Goal: Complete application form

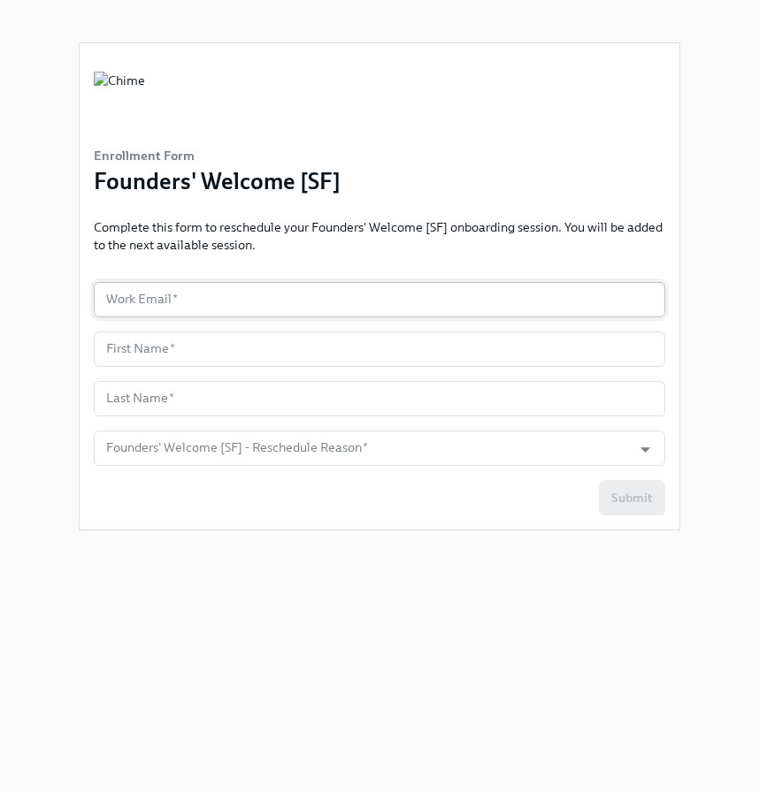
click at [241, 302] on input "text" at bounding box center [379, 299] width 571 height 35
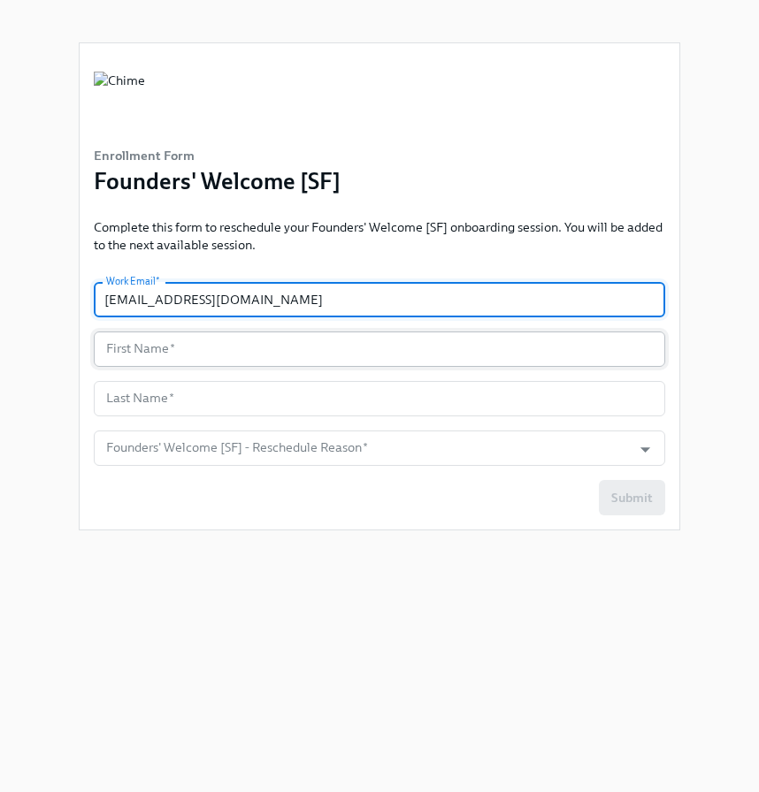
type input "[EMAIL_ADDRESS][DOMAIN_NAME]"
click at [183, 348] on input "text" at bounding box center [379, 349] width 571 height 35
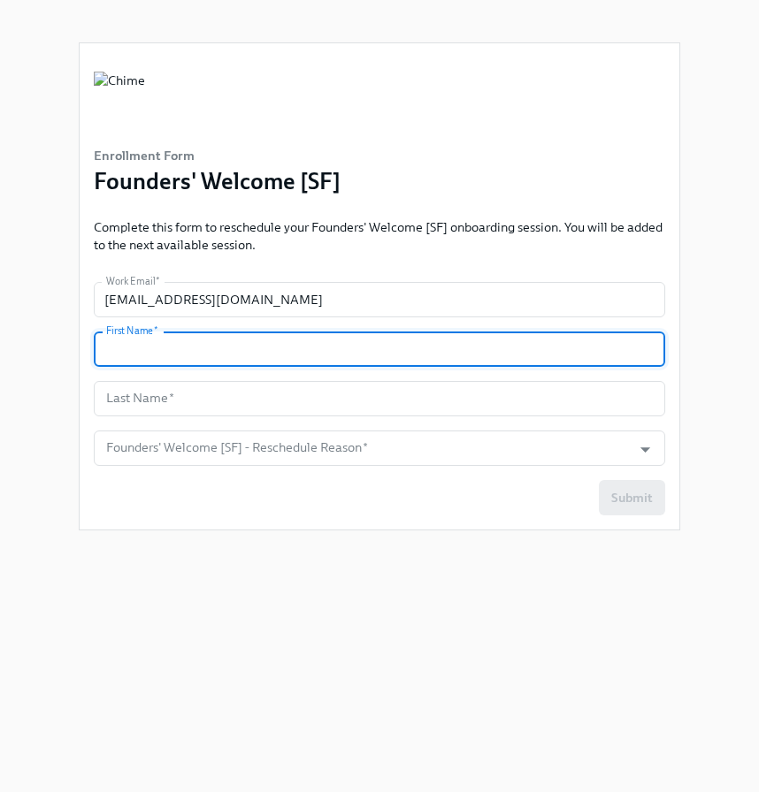
click at [187, 355] on input "text" at bounding box center [379, 349] width 571 height 35
type input "[PERSON_NAME]"
type input "Rodi"
click at [546, 447] on input "Founders' Welcome [SF] - Reschedule Reason   *" at bounding box center [363, 448] width 520 height 35
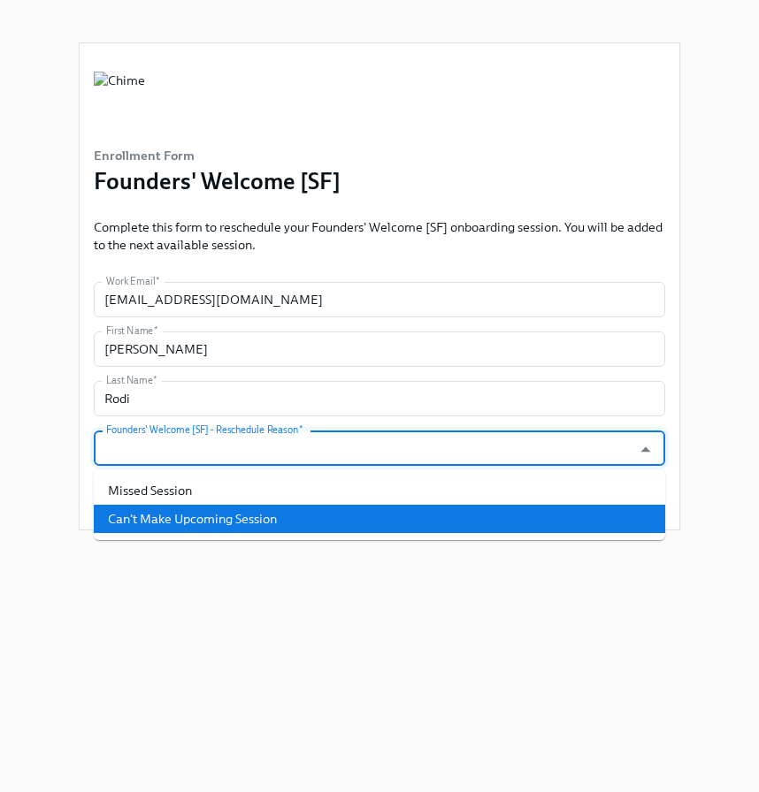
click at [264, 517] on li "Can't Make Upcoming Session" at bounding box center [379, 519] width 571 height 28
type input "Can't Make Upcoming Session"
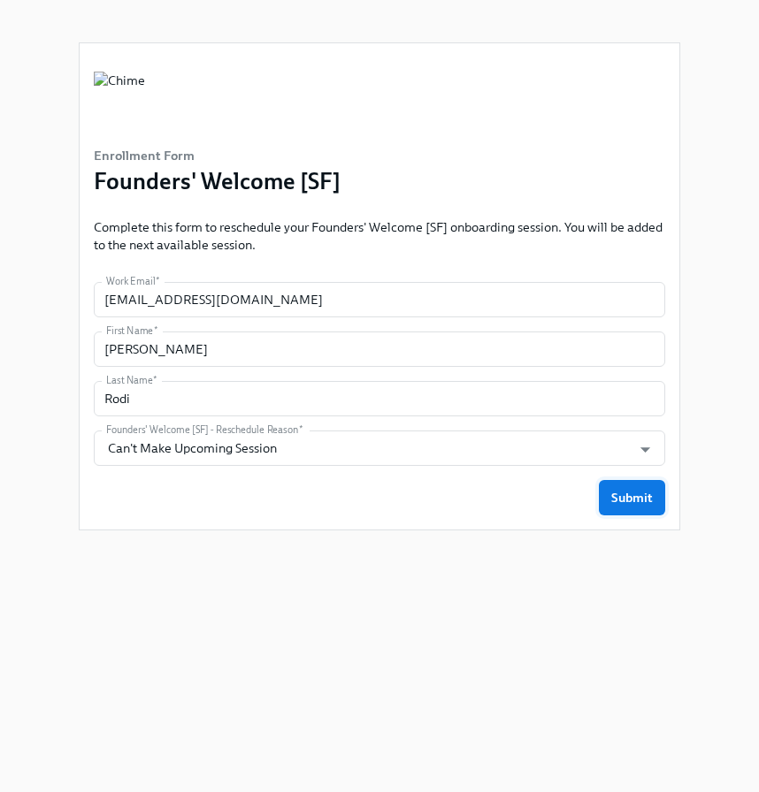
click at [639, 508] on button "Submit" at bounding box center [632, 497] width 66 height 35
